Goal: Transaction & Acquisition: Purchase product/service

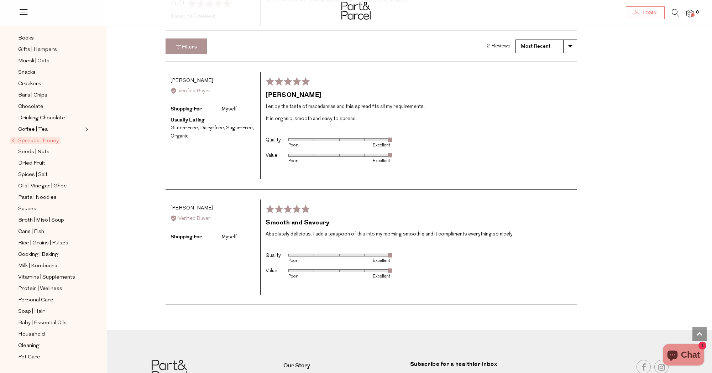
scroll to position [1041, 0]
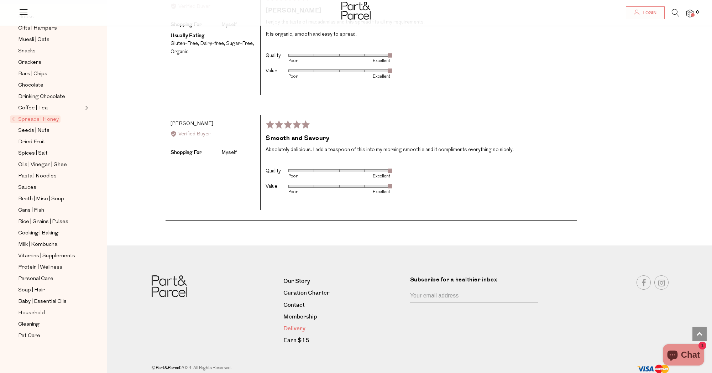
click at [305, 324] on link "Delivery" at bounding box center [344, 329] width 121 height 10
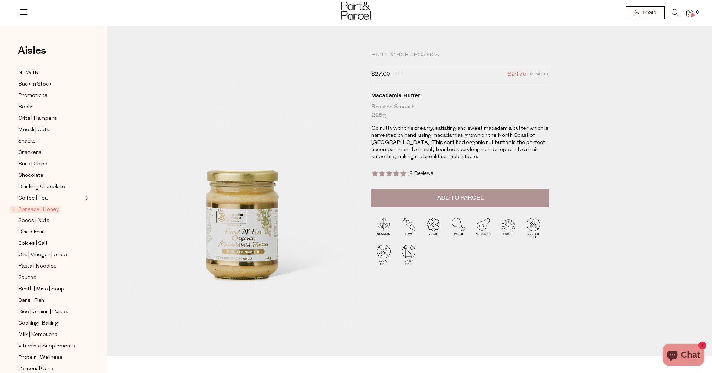
click at [389, 52] on div "Hand 'n' Hoe Organics" at bounding box center [461, 55] width 178 height 7
click at [673, 14] on icon at bounding box center [675, 13] width 7 height 8
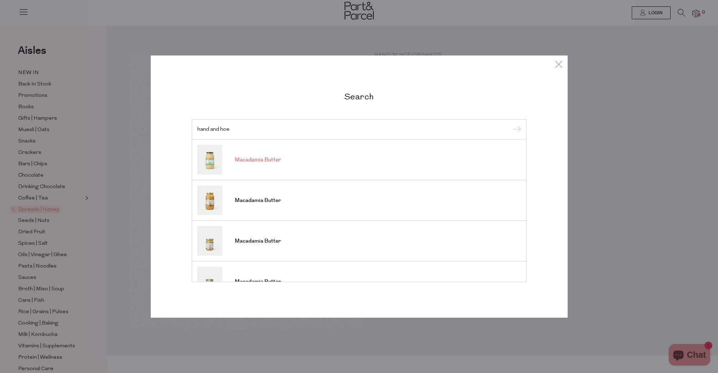
type input "hand and hoe"
click at [305, 156] on link "Macadamia Butter" at bounding box center [358, 160] width 323 height 30
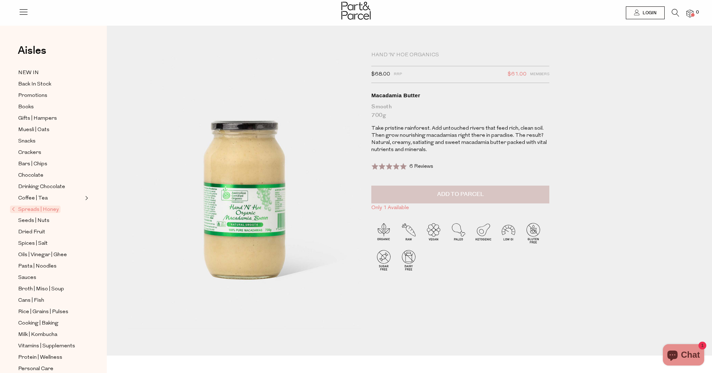
click at [443, 197] on span "Add to Parcel" at bounding box center [460, 194] width 47 height 8
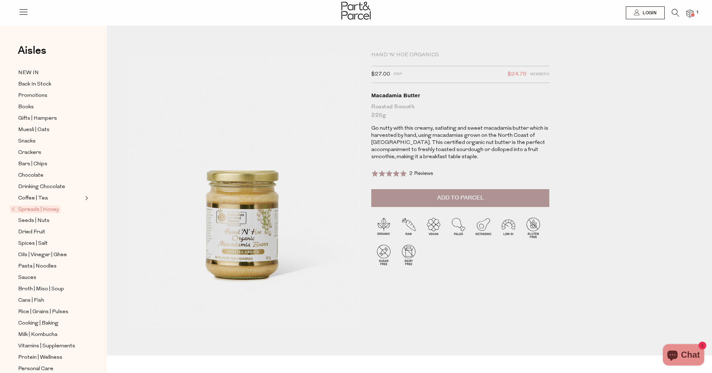
click at [675, 14] on icon at bounding box center [675, 13] width 7 height 8
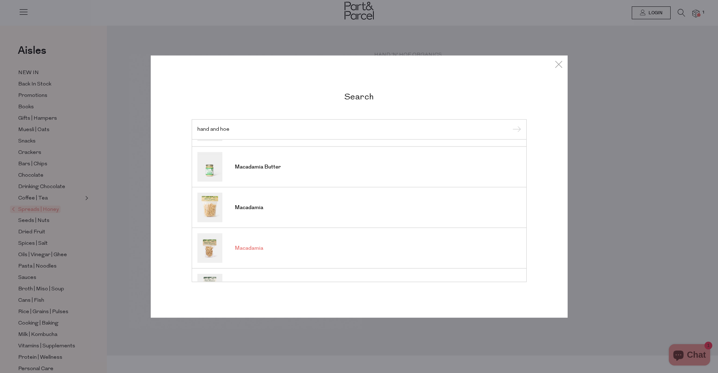
scroll to position [164, 0]
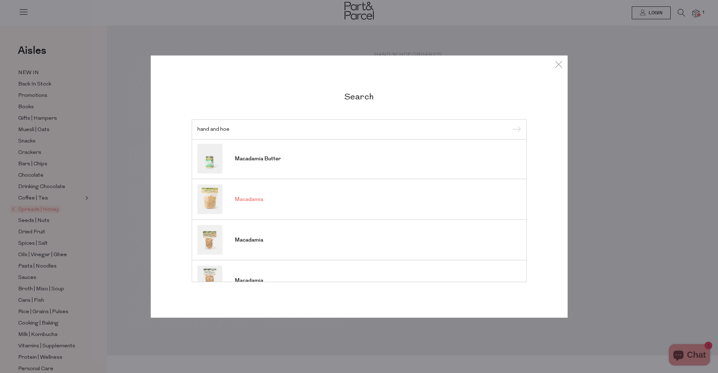
type input "hand and hoe"
click at [262, 201] on span "Macadamia" at bounding box center [249, 199] width 28 height 7
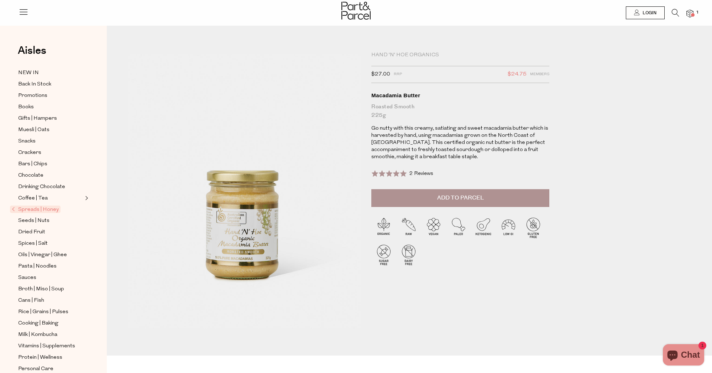
click at [674, 12] on icon at bounding box center [675, 13] width 7 height 8
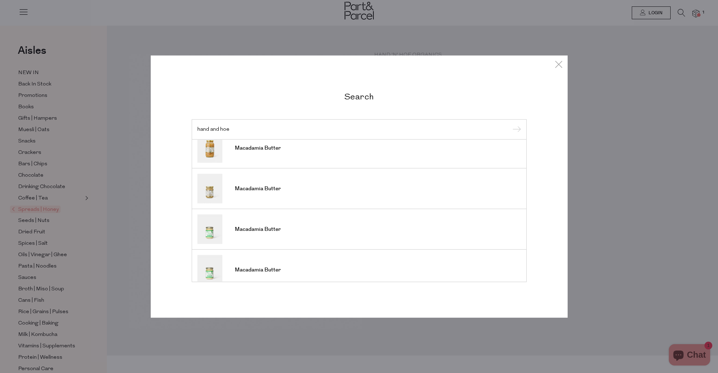
scroll to position [77, 0]
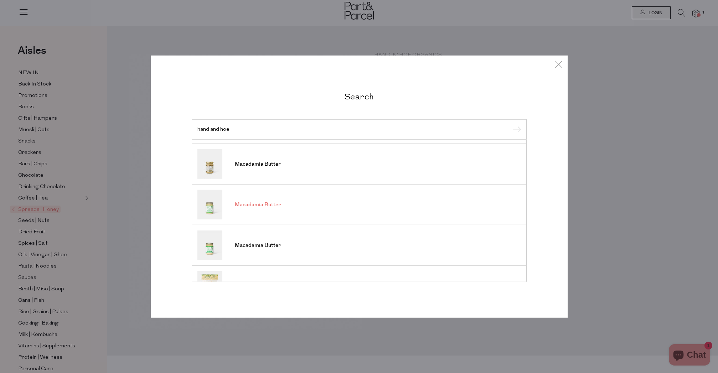
type input "hand and hoe"
click at [286, 204] on link "Macadamia Butter" at bounding box center [358, 205] width 323 height 30
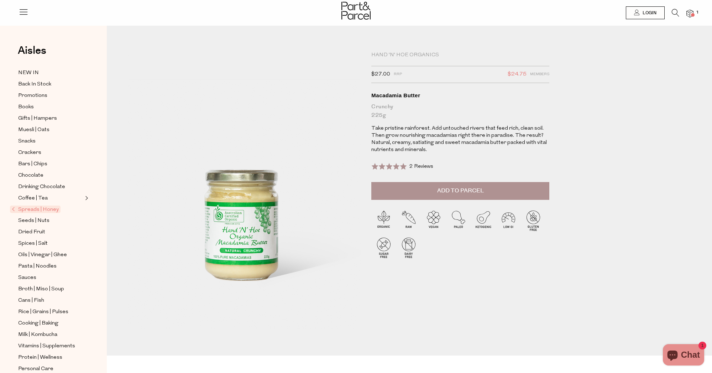
click at [395, 166] on span at bounding box center [390, 166] width 36 height 7
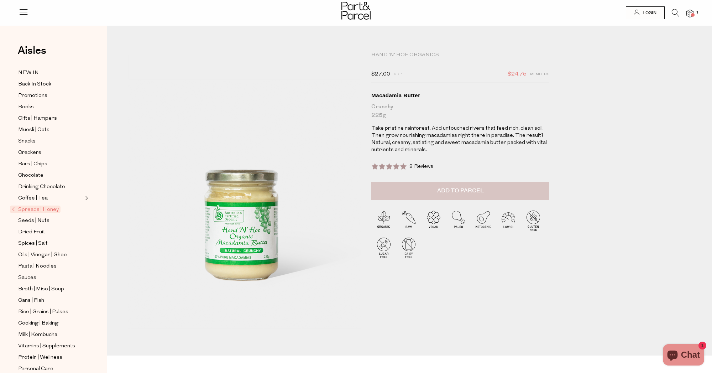
click at [451, 191] on span "Add to Parcel" at bounding box center [460, 191] width 47 height 8
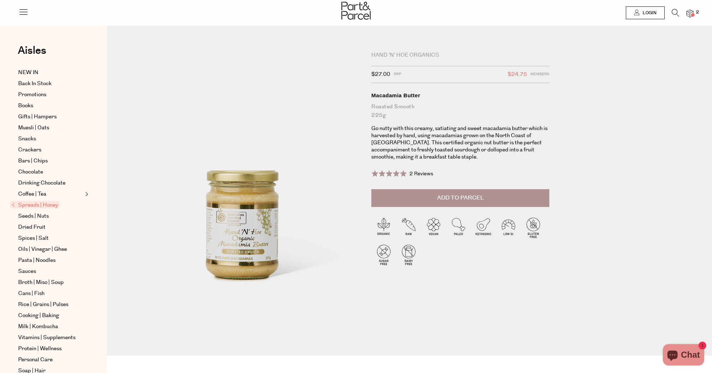
click at [673, 11] on icon at bounding box center [675, 13] width 7 height 8
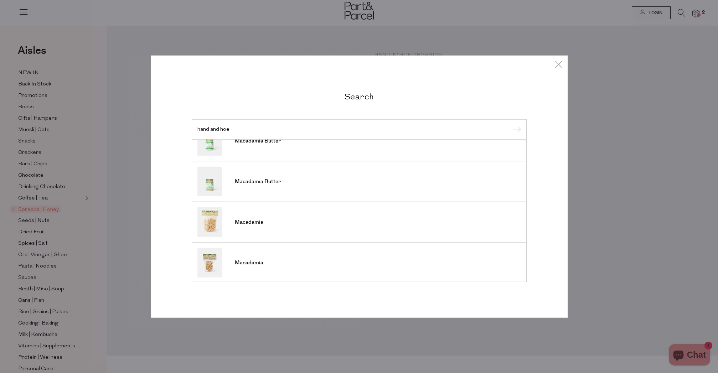
scroll to position [223, 0]
type input "hand and hoe"
click at [261, 219] on span "Macadamia" at bounding box center [249, 221] width 28 height 7
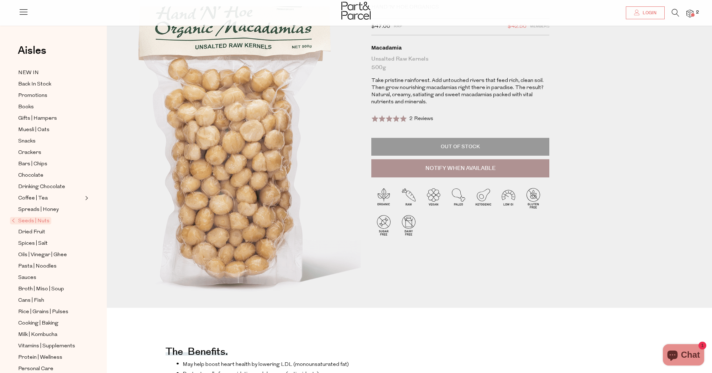
scroll to position [103, 0]
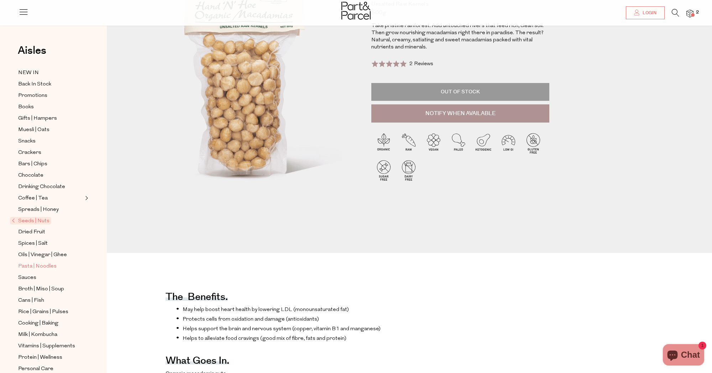
click at [52, 267] on span "Pasta | Noodles" at bounding box center [37, 266] width 38 height 9
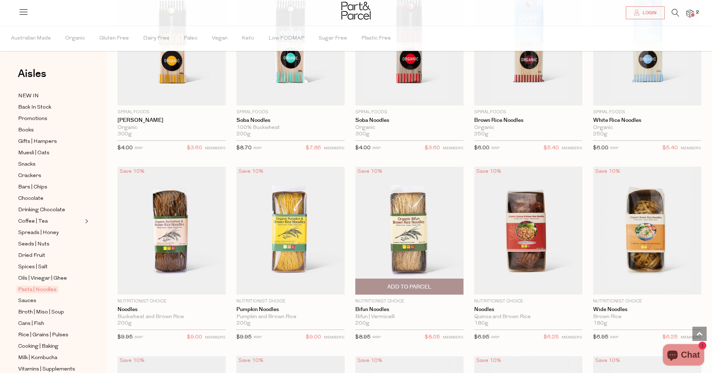
scroll to position [1620, 0]
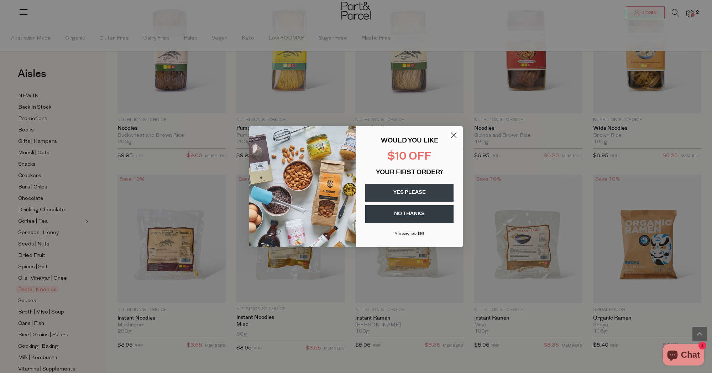
click at [428, 193] on button "YES PLEASE" at bounding box center [409, 193] width 88 height 18
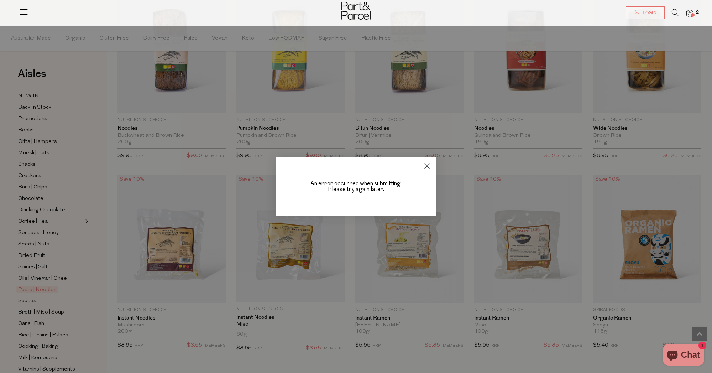
click at [427, 167] on circle "Close dialog" at bounding box center [427, 166] width 12 height 12
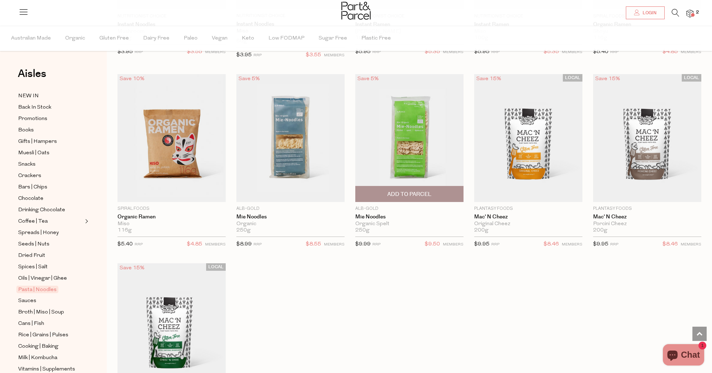
scroll to position [1960, 0]
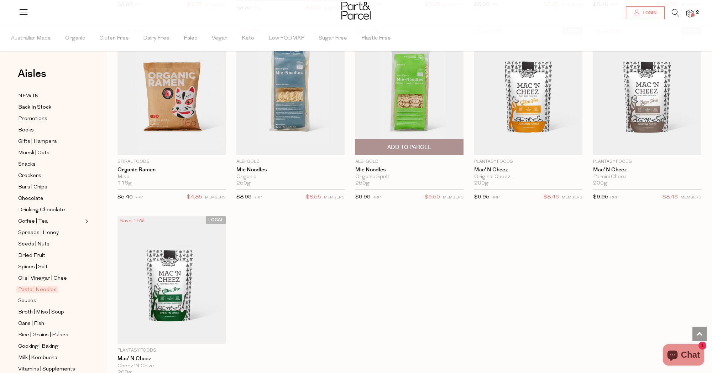
click at [413, 144] on span "Add To Parcel" at bounding box center [410, 147] width 44 height 7
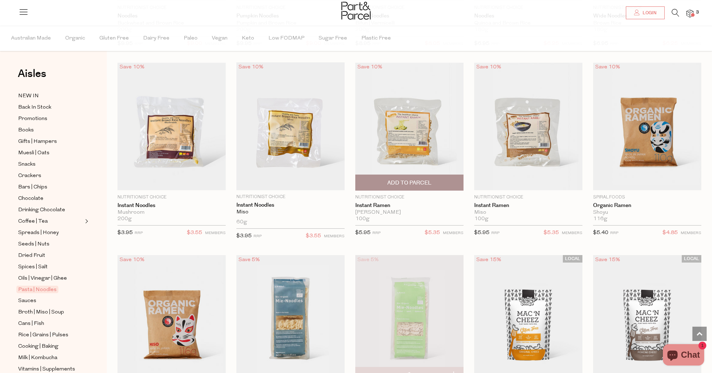
scroll to position [1712, 0]
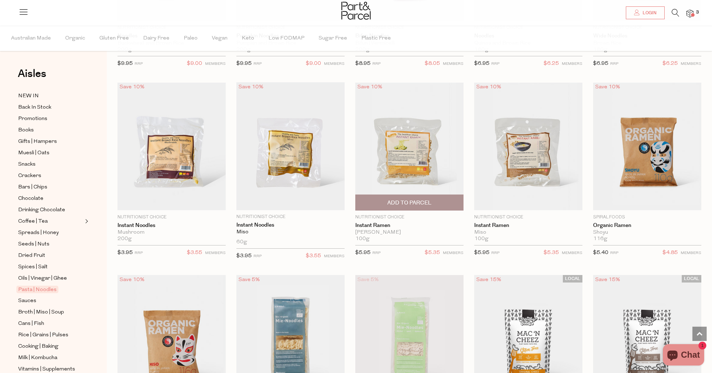
click at [413, 147] on img at bounding box center [410, 147] width 108 height 128
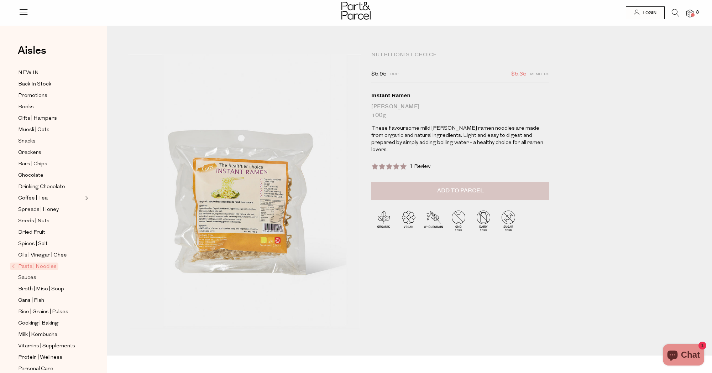
click at [415, 182] on button "Add to Parcel" at bounding box center [461, 191] width 178 height 18
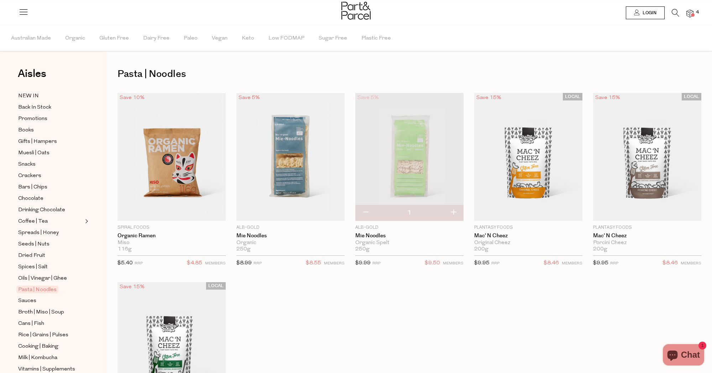
scroll to position [233, 0]
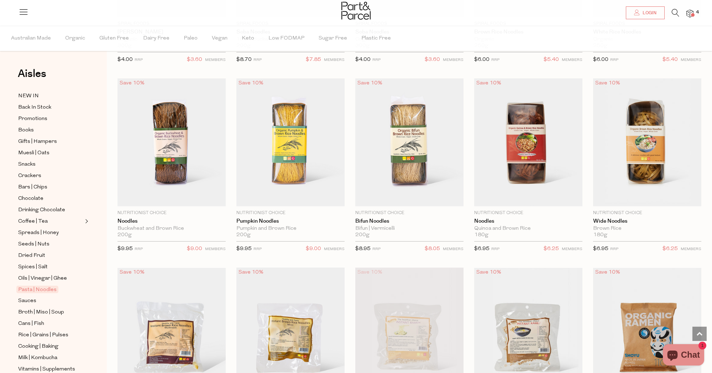
scroll to position [1472, 0]
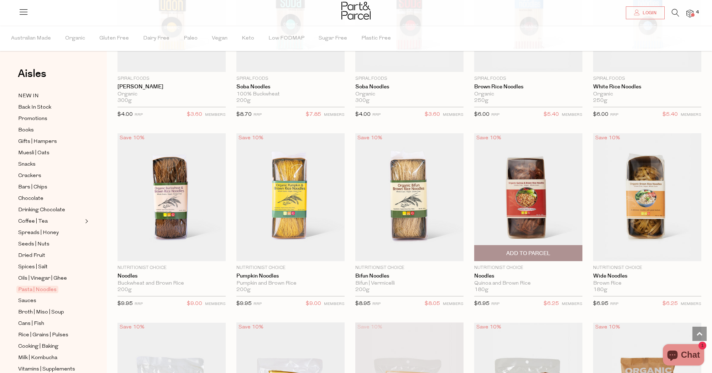
click at [522, 199] on img at bounding box center [528, 197] width 108 height 128
